Goal: Transaction & Acquisition: Subscribe to service/newsletter

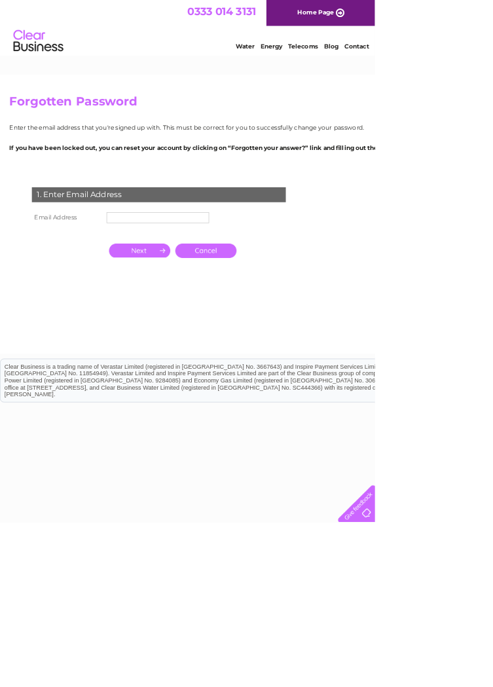
click at [204, 293] on input "text" at bounding box center [207, 286] width 135 height 14
type input "craig@craigmurray.com"
click at [227, 293] on input "text" at bounding box center [207, 286] width 135 height 14
type input "[PERSON_NAME][EMAIL_ADDRESS][DOMAIN_NAME]"
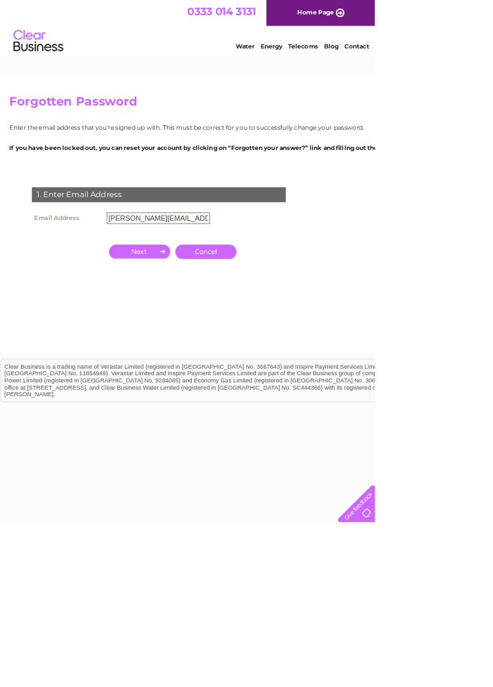
click at [183, 344] on td at bounding box center [183, 331] width 87 height 26
click at [187, 339] on input "button" at bounding box center [183, 329] width 81 height 18
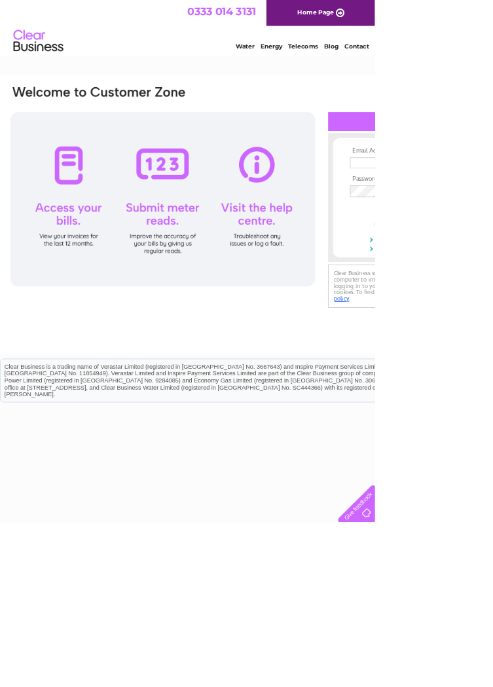
type input "C"
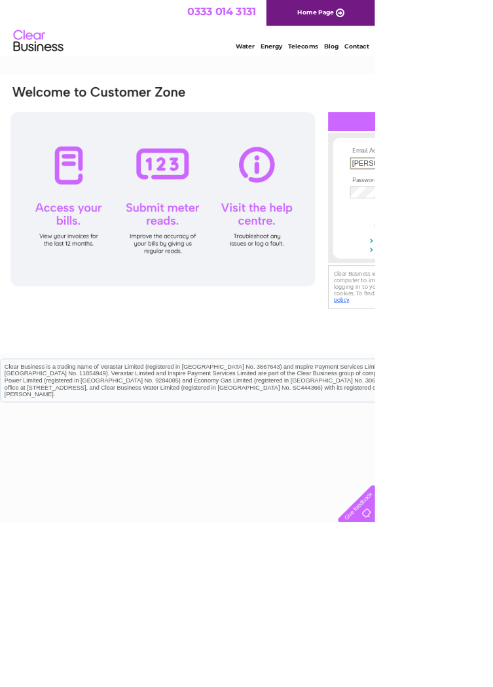
type input "[PERSON_NAME][EMAIL_ADDRESS][DOMAIN_NAME]"
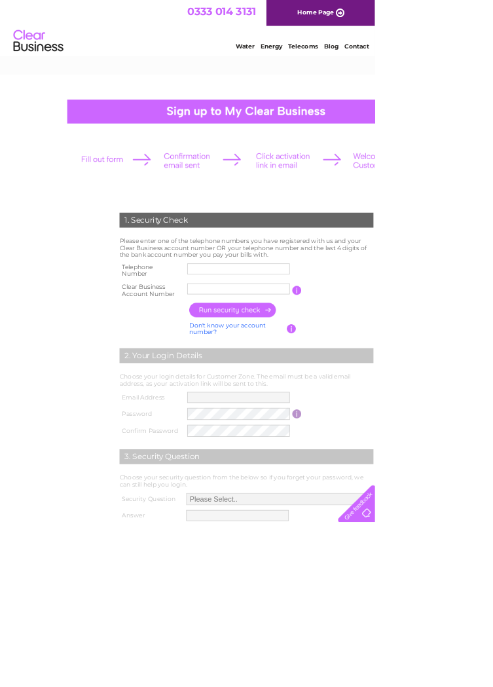
click at [335, 358] on input "text" at bounding box center [313, 353] width 135 height 14
click at [315, 356] on input "text" at bounding box center [314, 354] width 136 height 16
click at [332, 365] on label at bounding box center [316, 363] width 140 height 4
click at [332, 361] on input "text" at bounding box center [314, 354] width 136 height 16
type input "01332517005"
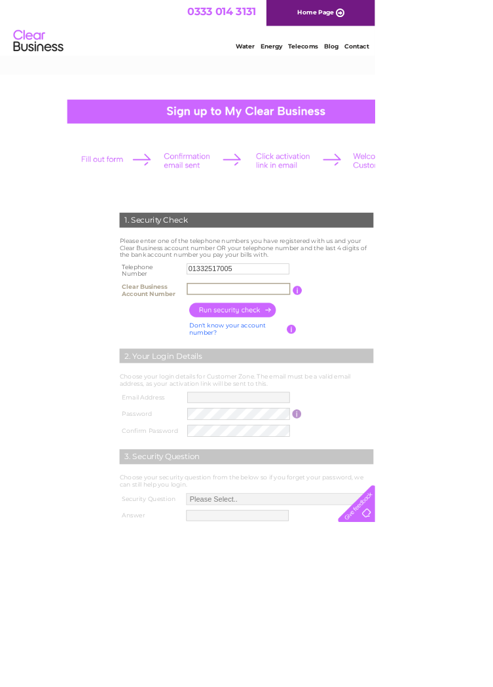
paste input "CB1087951"
type input "CB1087951"
click at [343, 428] on tbody "Don't know your account number? Don't know your bank account number? If you can…" at bounding box center [324, 420] width 341 height 50
click at [331, 411] on input "button" at bounding box center [306, 407] width 115 height 19
type input "**********"
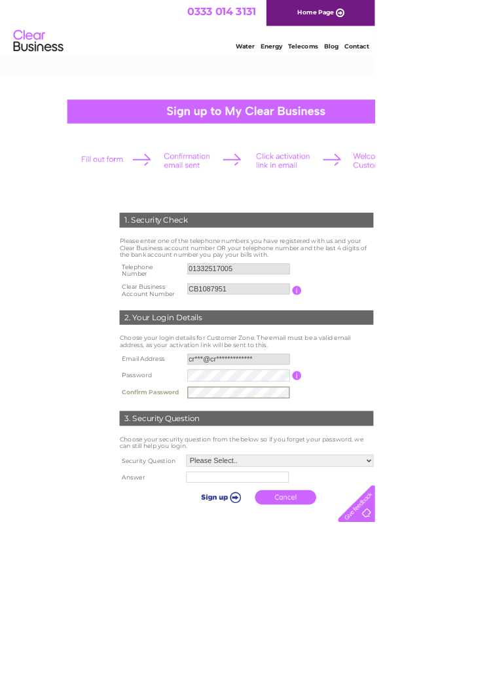
click at [416, 614] on select "Please Select.. In what town or city was your first job? In what town or city d…" at bounding box center [368, 606] width 246 height 16
select select "5"
click at [282, 636] on input "text" at bounding box center [311, 628] width 135 height 14
type input "B"
type input "bella"
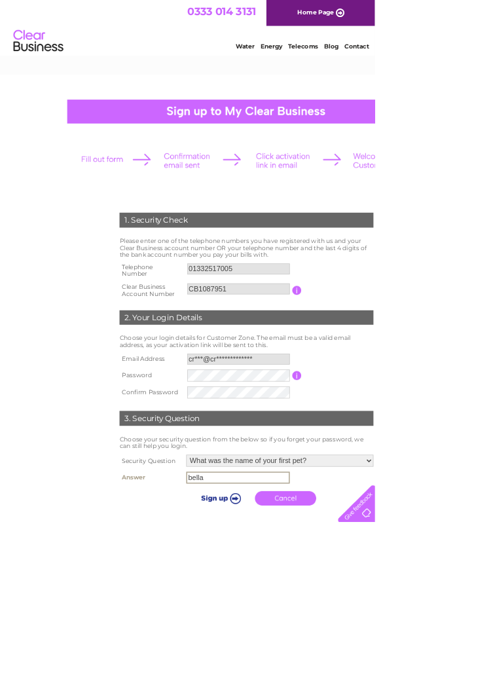
click at [258, 664] on input "submit" at bounding box center [288, 655] width 81 height 18
